Goal: Navigation & Orientation: Find specific page/section

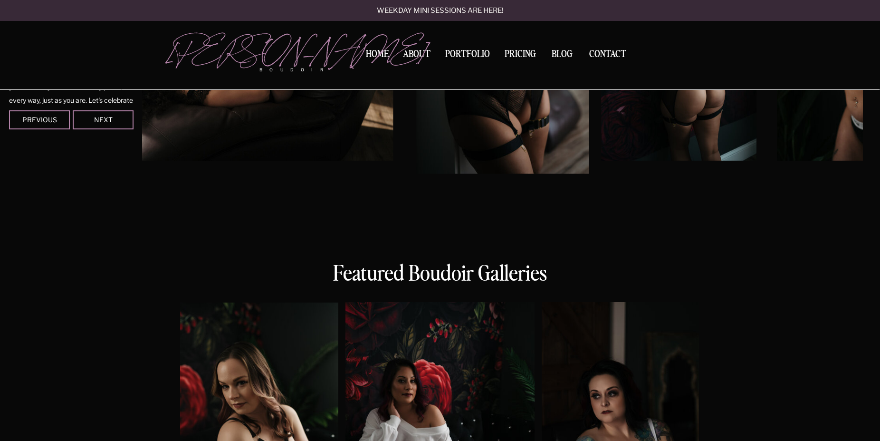
scroll to position [436, 0]
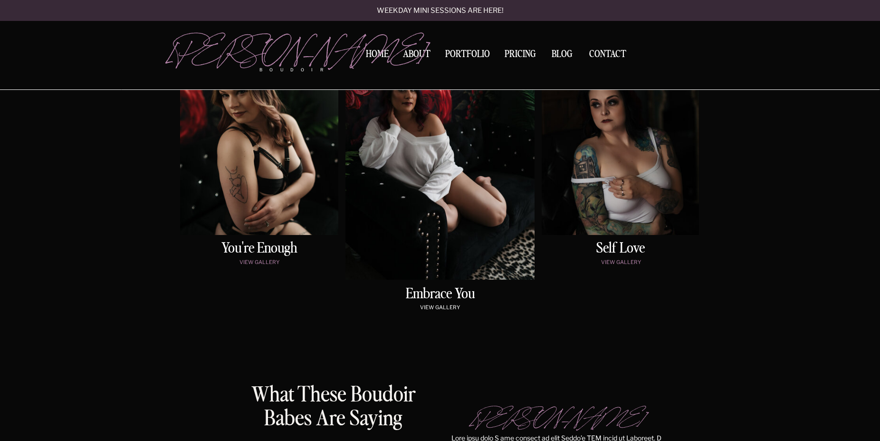
click at [444, 307] on p "view gallery" at bounding box center [440, 308] width 154 height 8
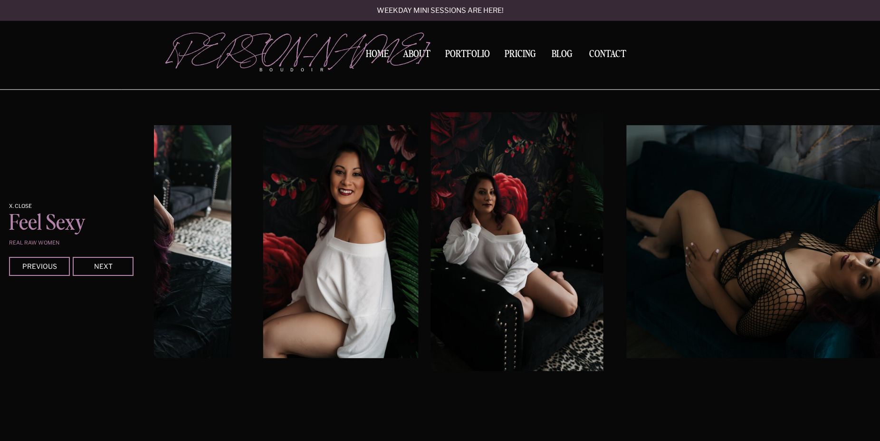
scroll to position [841, 0]
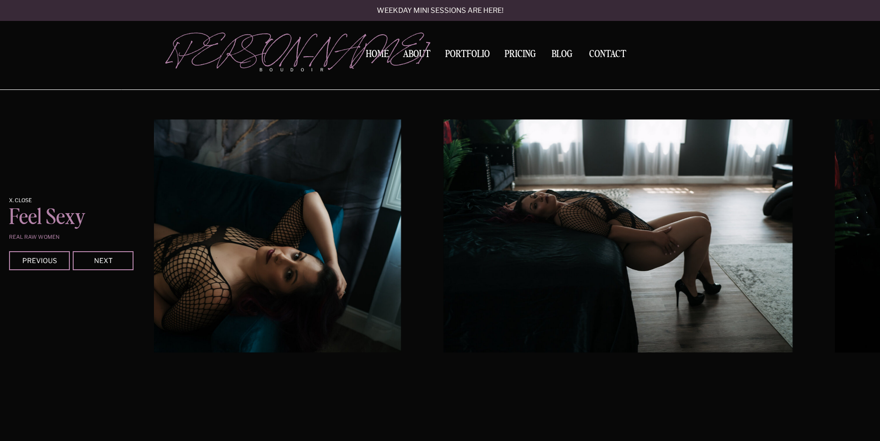
click at [163, 227] on img at bounding box center [226, 235] width 349 height 233
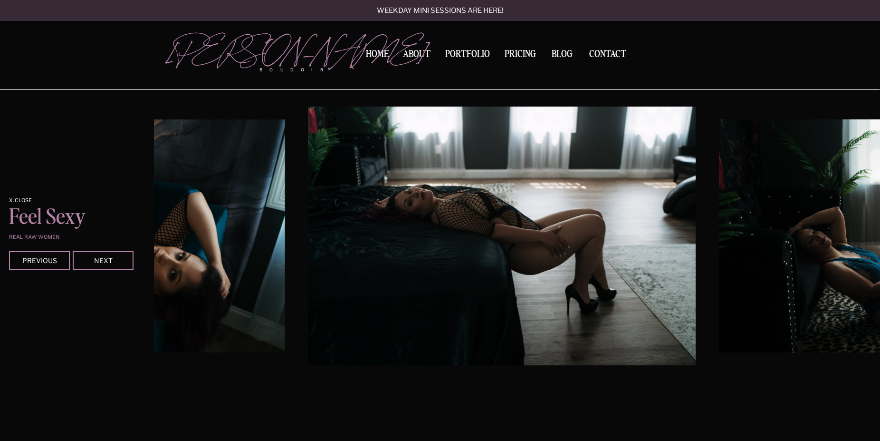
click at [719, 216] on img at bounding box center [893, 235] width 349 height 233
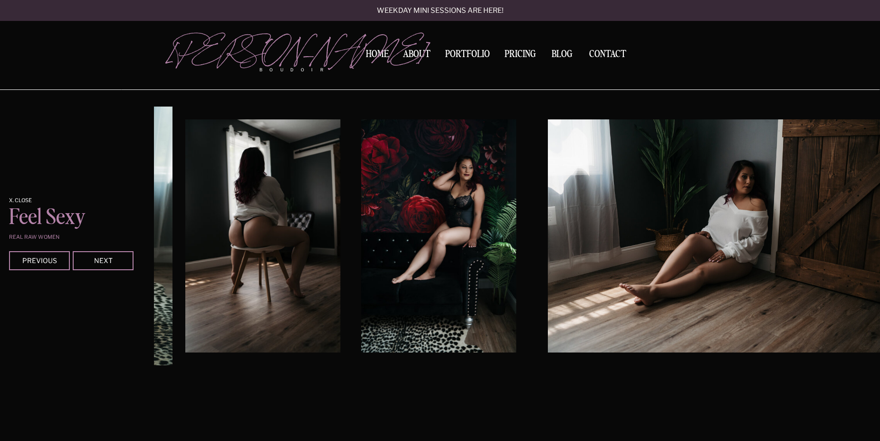
click at [259, 219] on img at bounding box center [262, 235] width 155 height 233
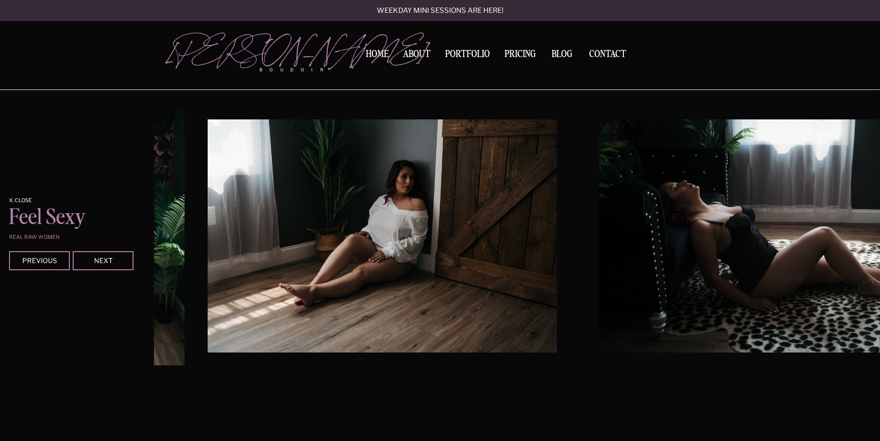
click at [356, 221] on img at bounding box center [382, 235] width 349 height 233
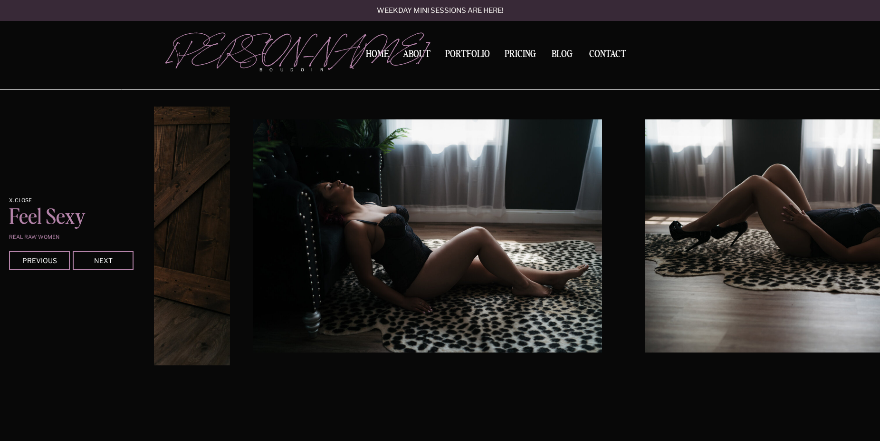
click at [253, 220] on img at bounding box center [427, 235] width 349 height 233
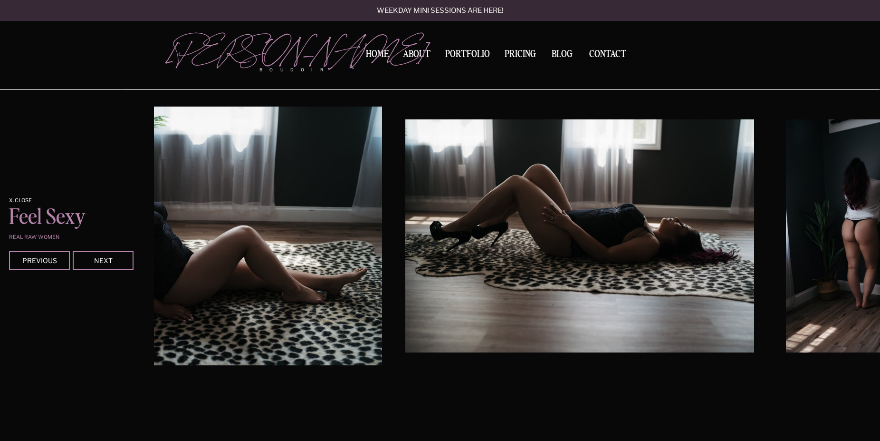
click at [323, 192] on img at bounding box center [188, 235] width 388 height 259
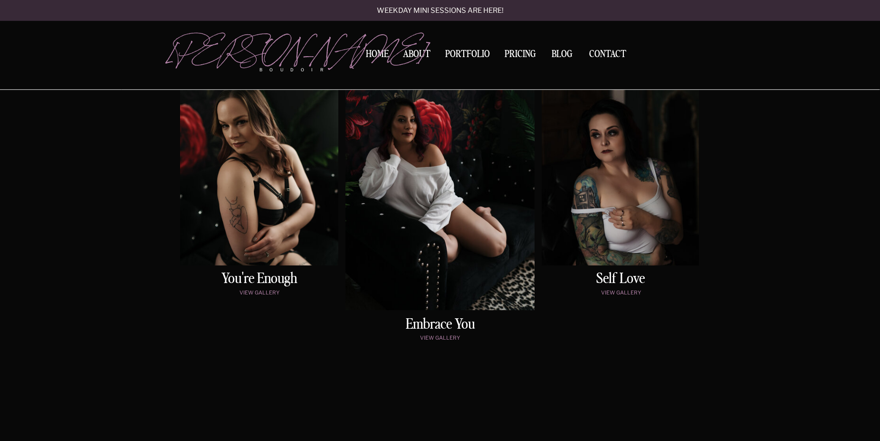
scroll to position [501, 0]
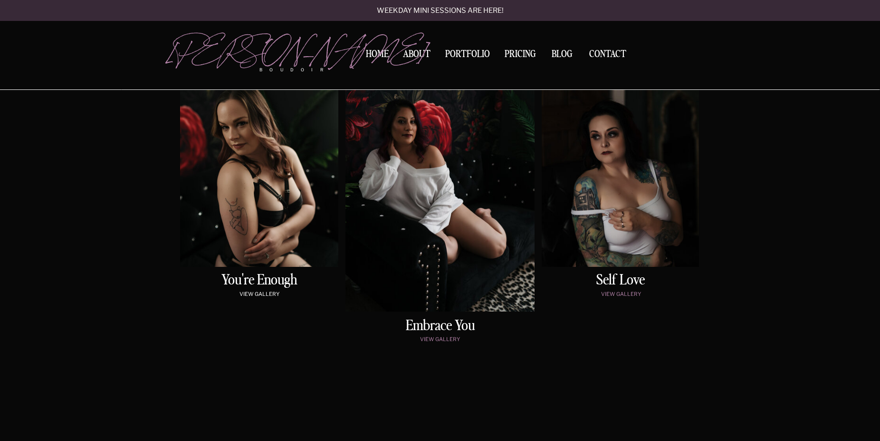
click at [270, 295] on p "view gallery" at bounding box center [260, 295] width 154 height 8
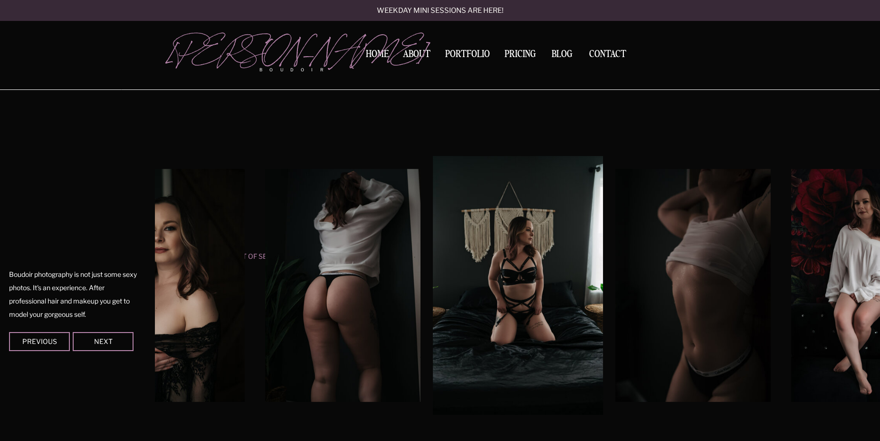
scroll to position [792, 0]
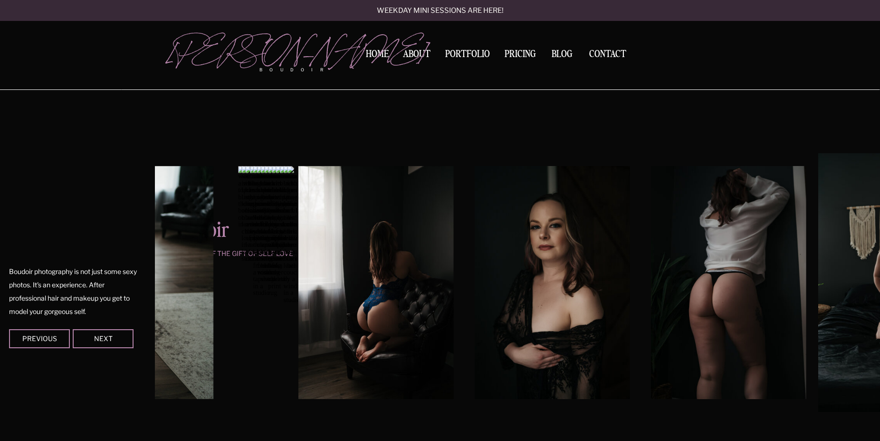
click at [730, 279] on img at bounding box center [728, 282] width 155 height 233
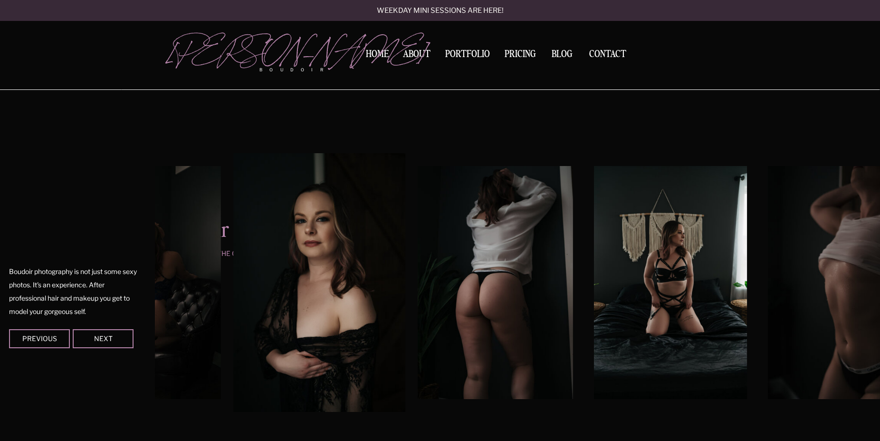
click at [418, 292] on img at bounding box center [495, 282] width 155 height 233
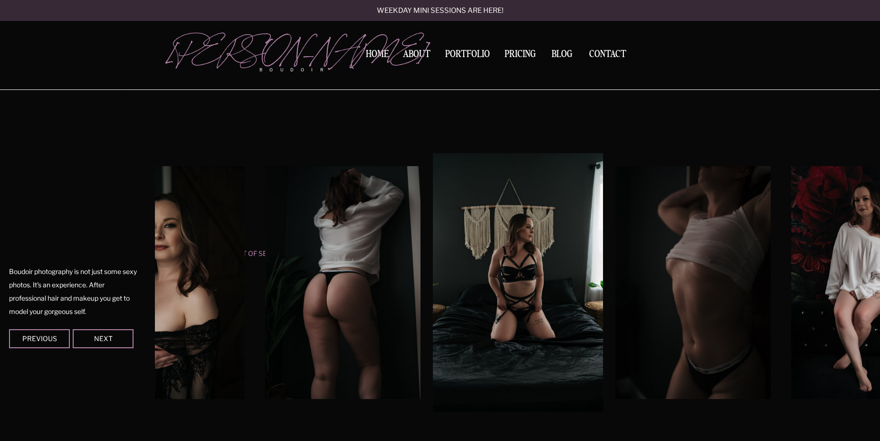
click at [792, 287] on img at bounding box center [869, 282] width 155 height 233
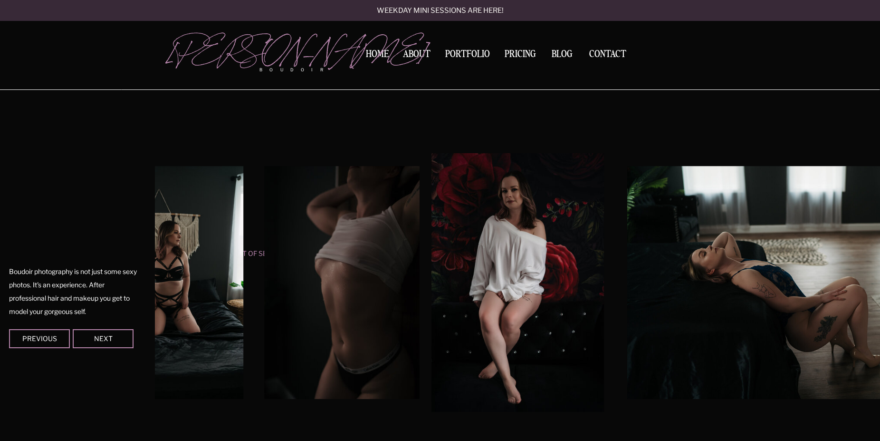
click at [627, 295] on img at bounding box center [801, 282] width 349 height 233
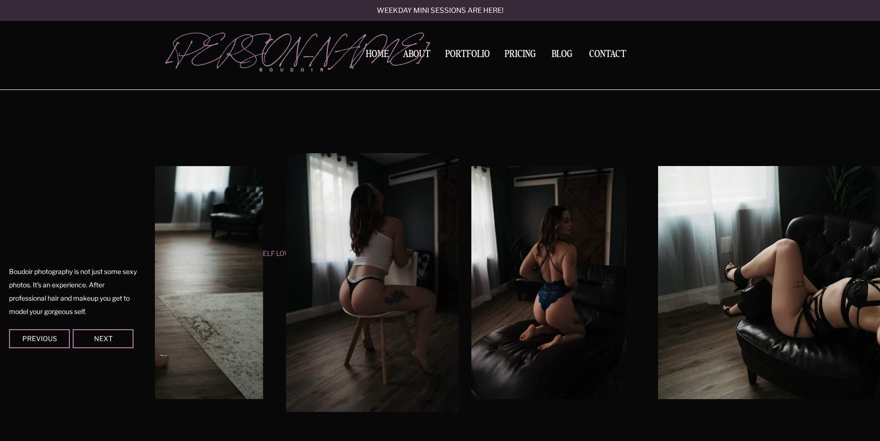
click at [471, 277] on img at bounding box center [548, 282] width 155 height 233
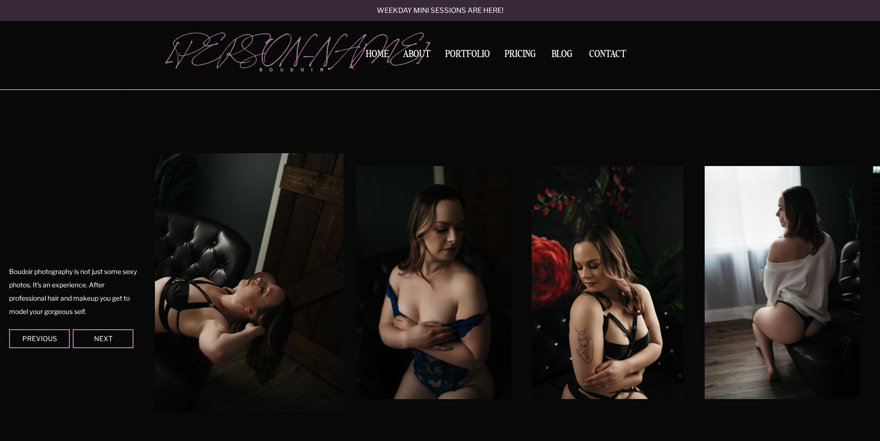
click at [292, 252] on img at bounding box center [150, 282] width 388 height 259
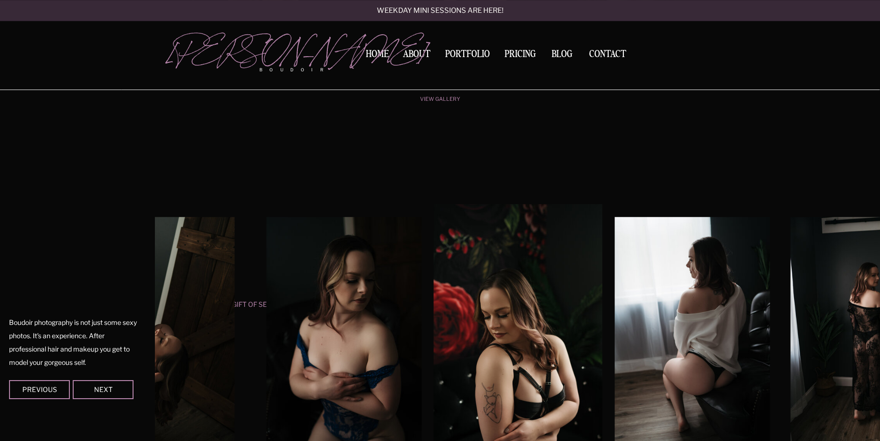
scroll to position [647, 0]
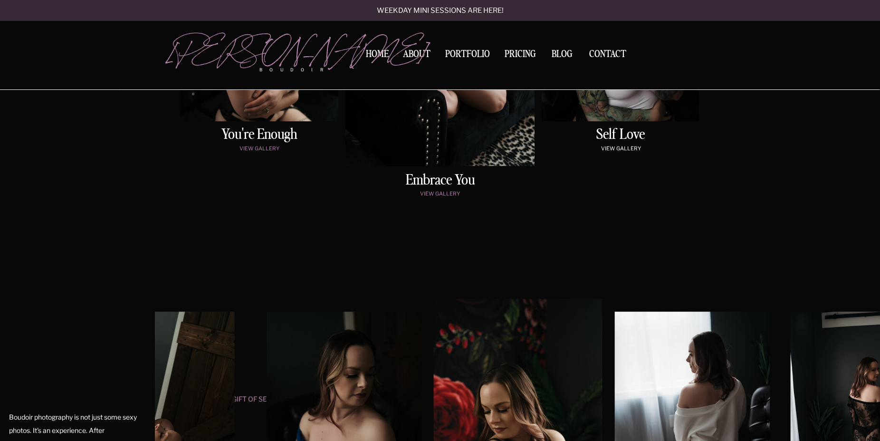
click at [613, 152] on p "view gallery" at bounding box center [621, 149] width 154 height 8
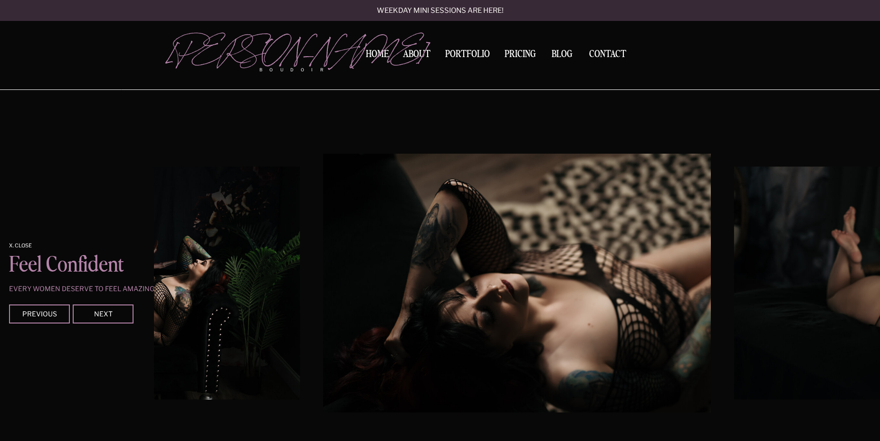
scroll to position [1562, 0]
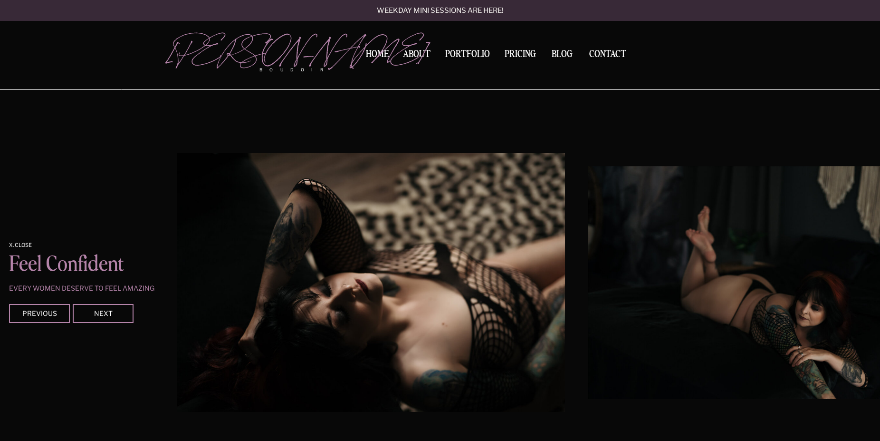
click at [588, 246] on img at bounding box center [762, 282] width 349 height 233
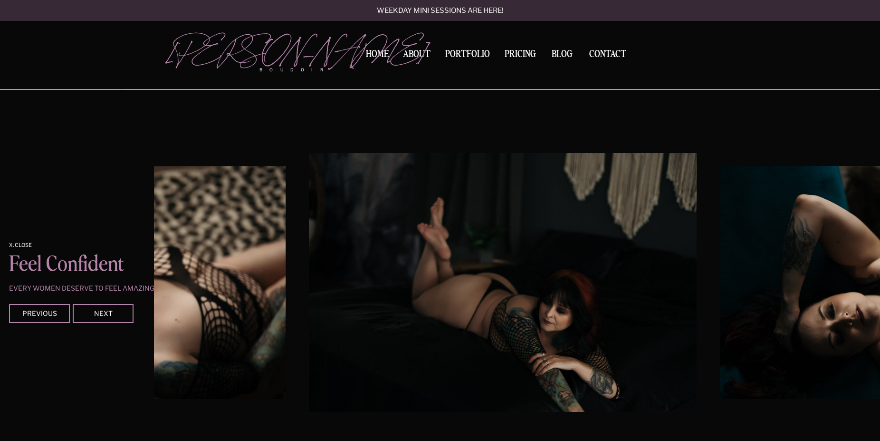
click at [720, 244] on img at bounding box center [894, 282] width 349 height 233
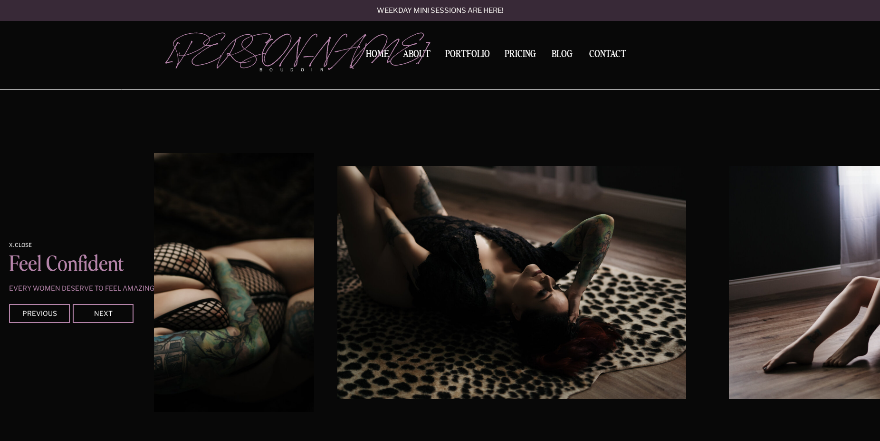
click at [411, 273] on img at bounding box center [511, 282] width 349 height 233
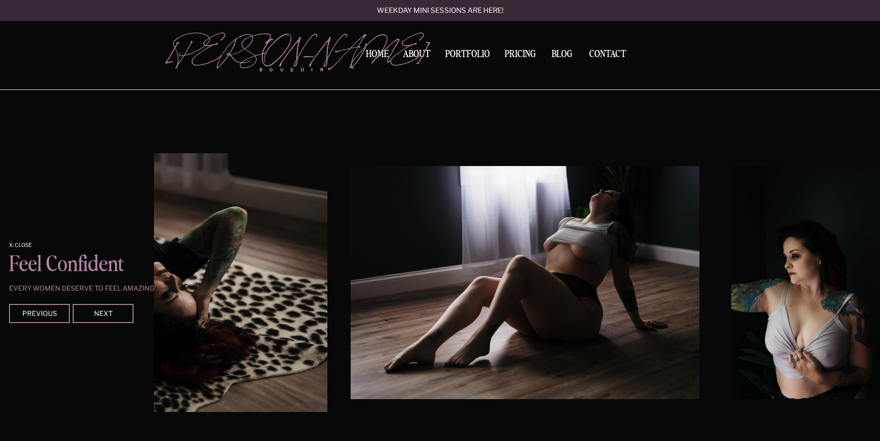
click at [358, 295] on img at bounding box center [525, 282] width 349 height 233
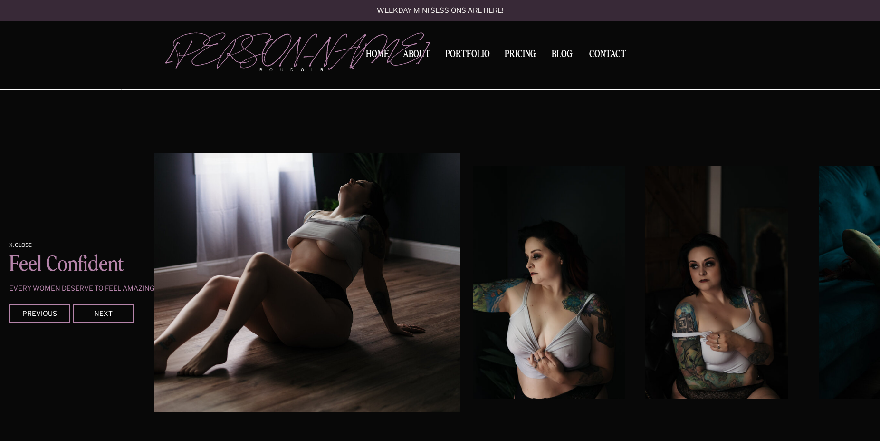
click at [473, 275] on img at bounding box center [549, 282] width 153 height 233
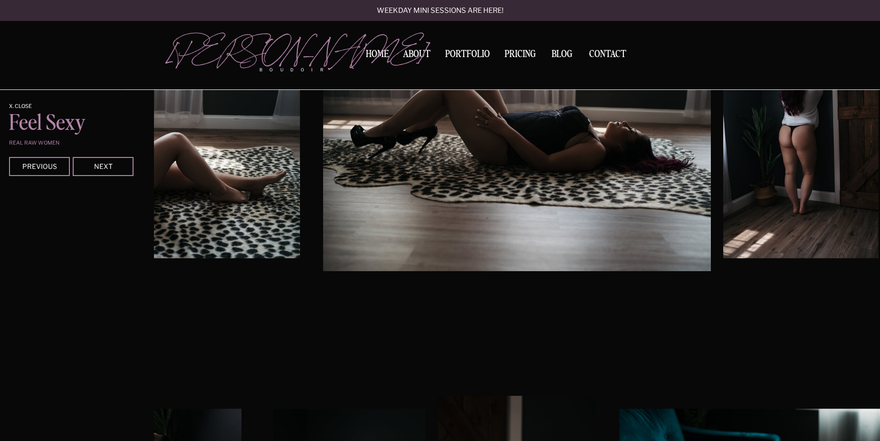
scroll to position [1126, 0]
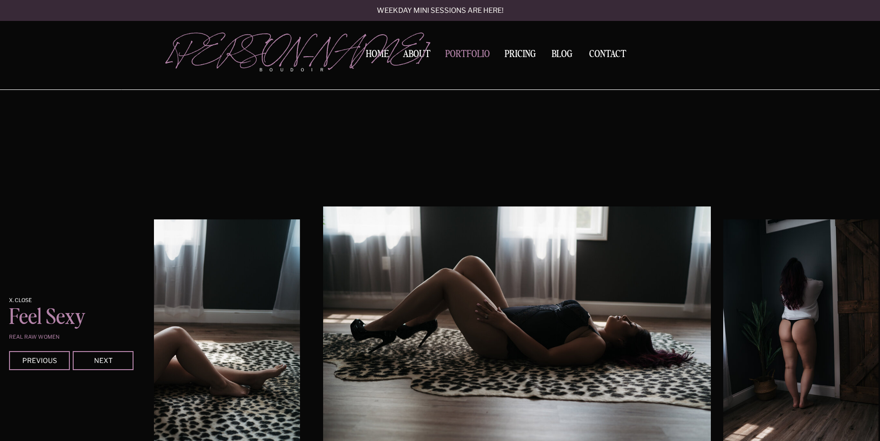
click at [475, 56] on nav "Portfolio" at bounding box center [467, 55] width 51 height 13
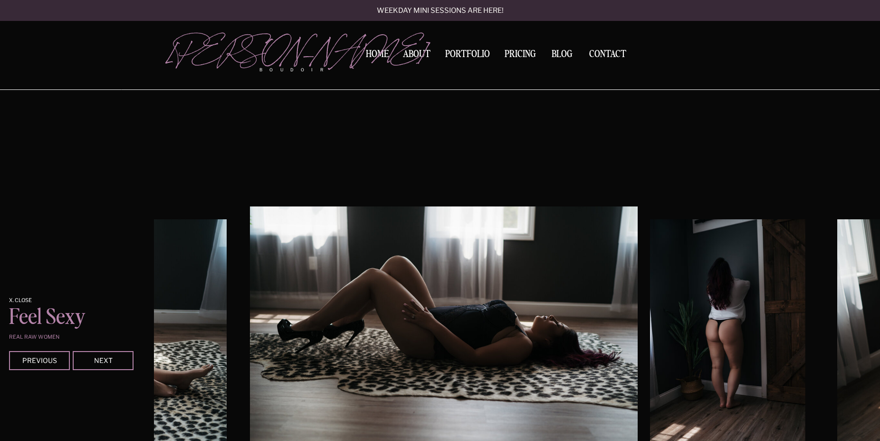
click at [650, 301] on img at bounding box center [727, 335] width 155 height 233
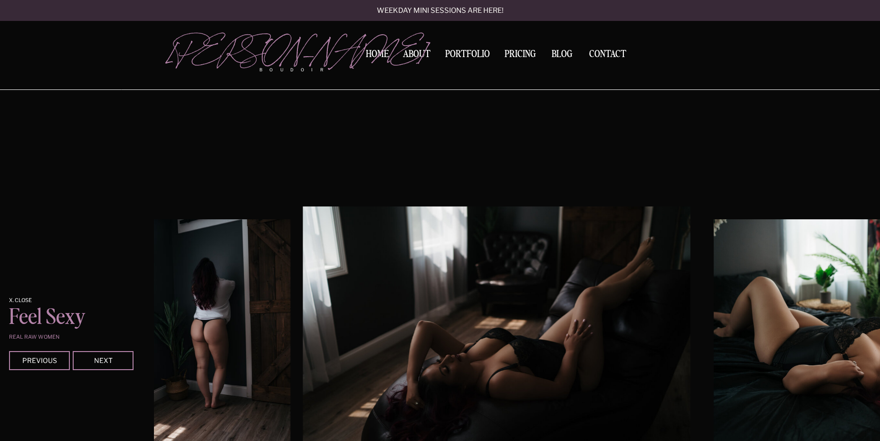
click at [115, 305] on div "Contact BLOG Pricing Portfolio About Home boudoir [GEOGRAPHIC_DATA][PERSON_NAME…" at bounding box center [440, 445] width 880 height 3142
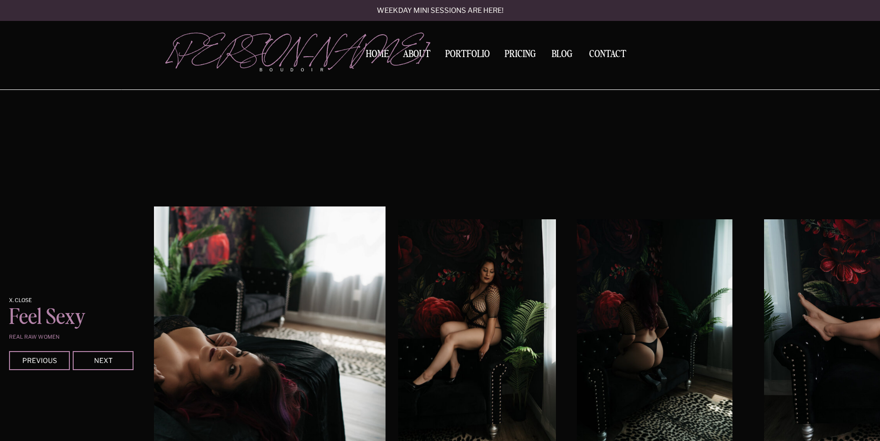
click at [226, 309] on img at bounding box center [192, 335] width 388 height 259
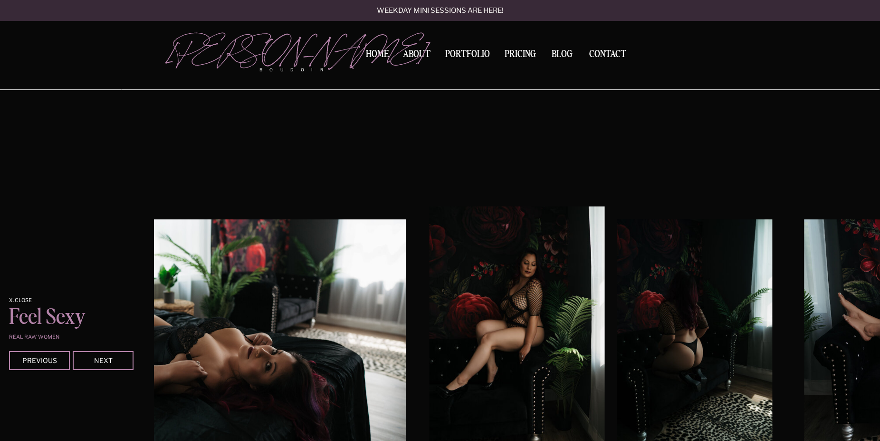
click at [115, 364] on div at bounding box center [103, 360] width 61 height 19
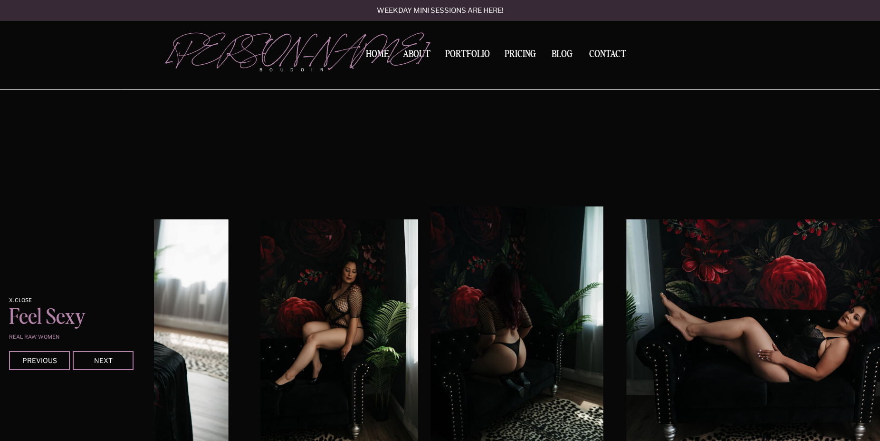
click at [115, 364] on div at bounding box center [103, 360] width 61 height 19
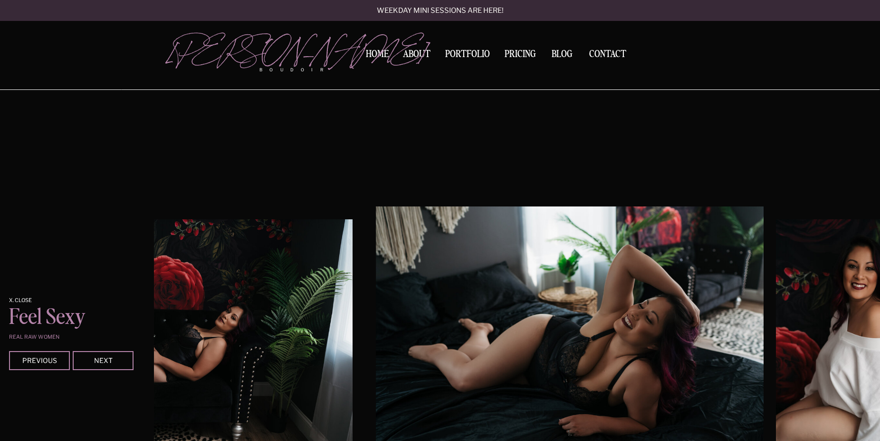
click at [115, 364] on div at bounding box center [103, 360] width 61 height 19
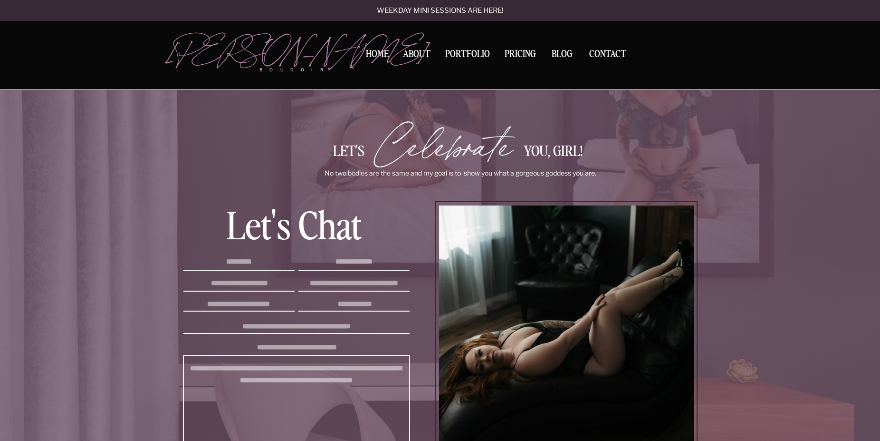
scroll to position [2386, 0]
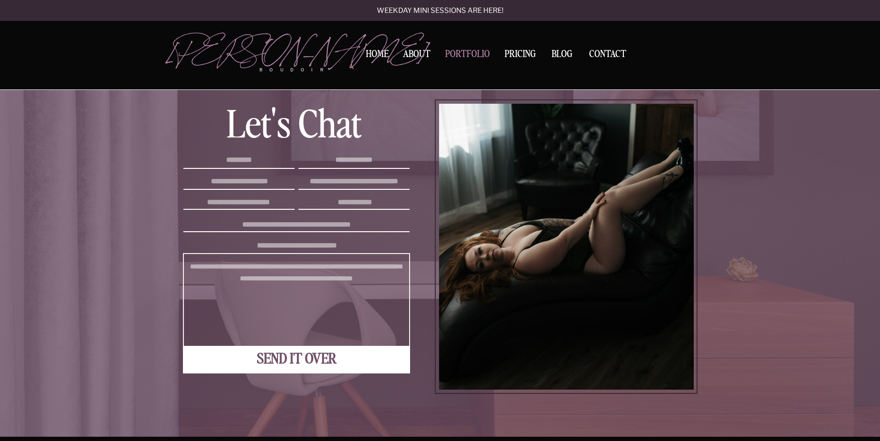
click at [473, 57] on nav "Portfolio" at bounding box center [467, 55] width 51 height 13
click at [557, 52] on nav "BLOG" at bounding box center [562, 53] width 29 height 9
